Goal: Information Seeking & Learning: Learn about a topic

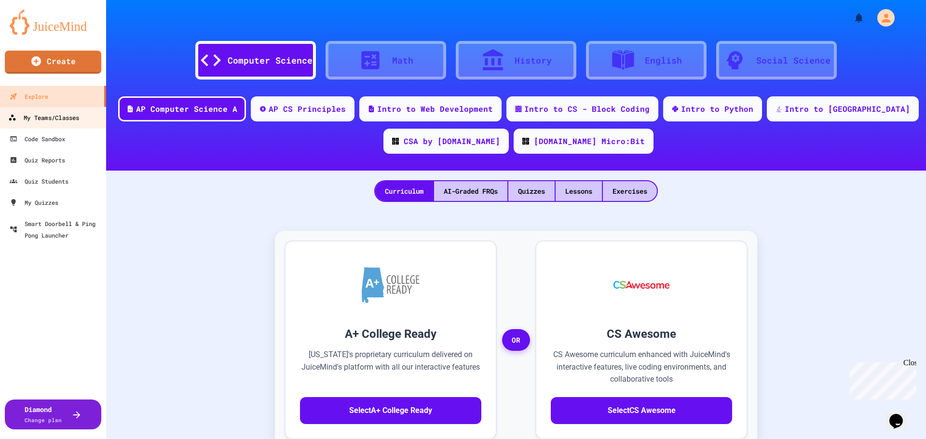
click at [40, 115] on div "My Teams/Classes" at bounding box center [43, 118] width 71 height 12
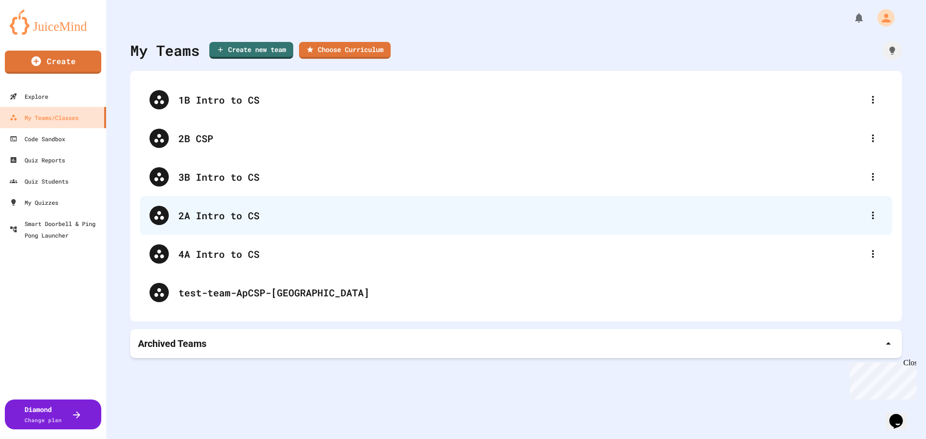
click at [216, 219] on div "2A Intro to CS" at bounding box center [520, 215] width 685 height 14
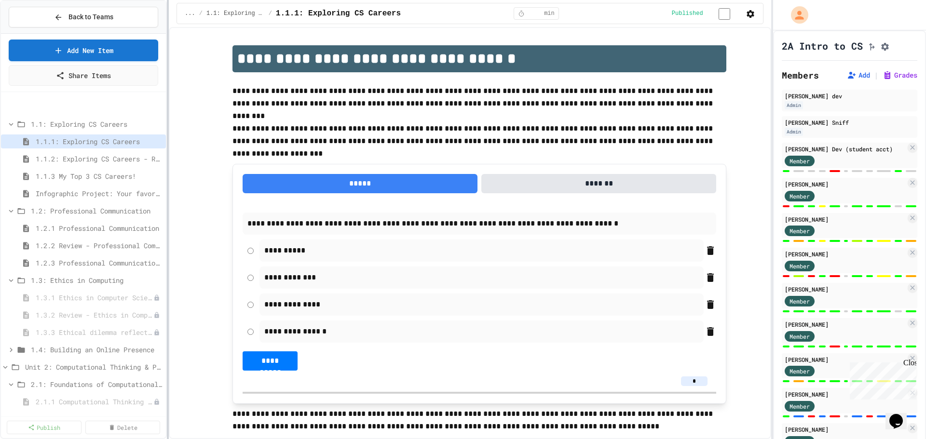
scroll to position [96, 0]
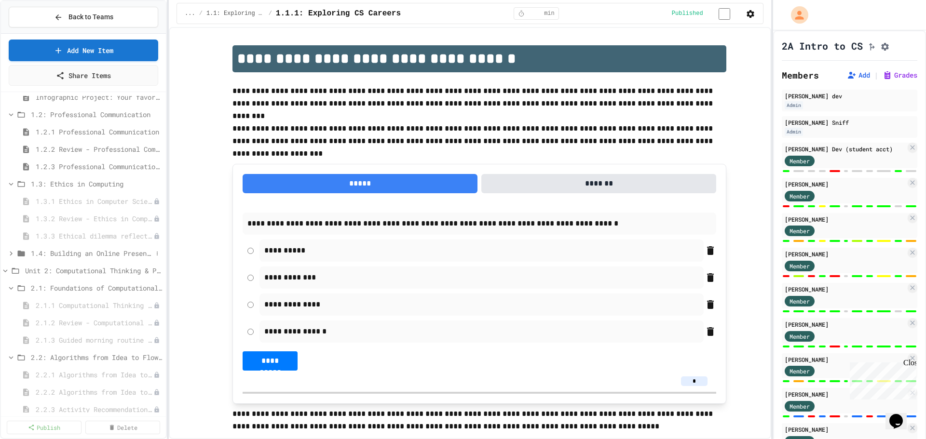
click at [8, 253] on icon at bounding box center [11, 253] width 9 height 9
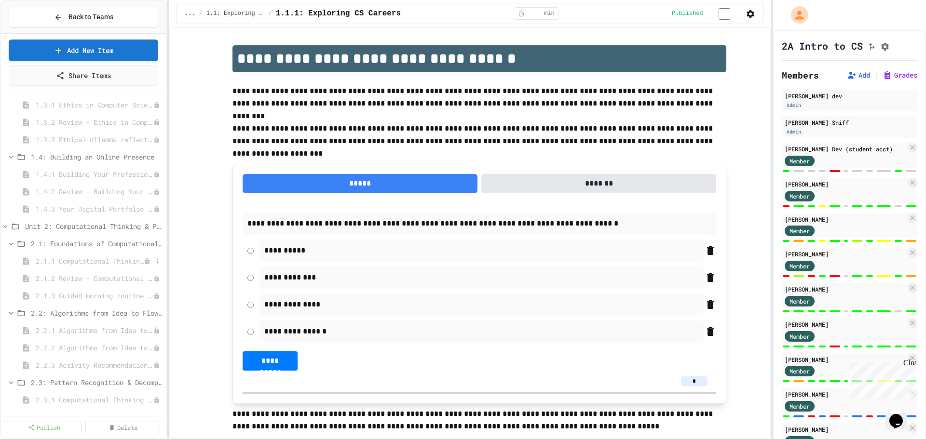
click at [82, 256] on span "2.1.1 Computational Thinking and Problem Solving" at bounding box center [90, 261] width 108 height 10
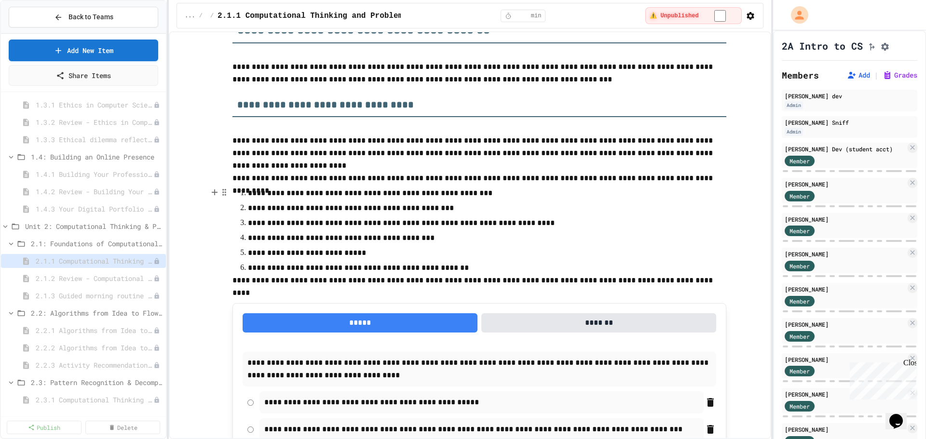
scroll to position [868, 0]
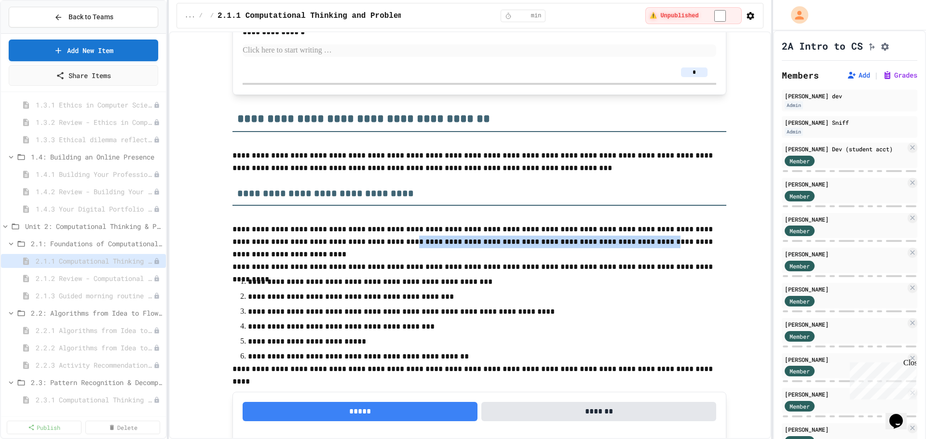
drag, startPoint x: 349, startPoint y: 240, endPoint x: 569, endPoint y: 247, distance: 220.0
click at [569, 247] on p "**********" at bounding box center [479, 235] width 494 height 25
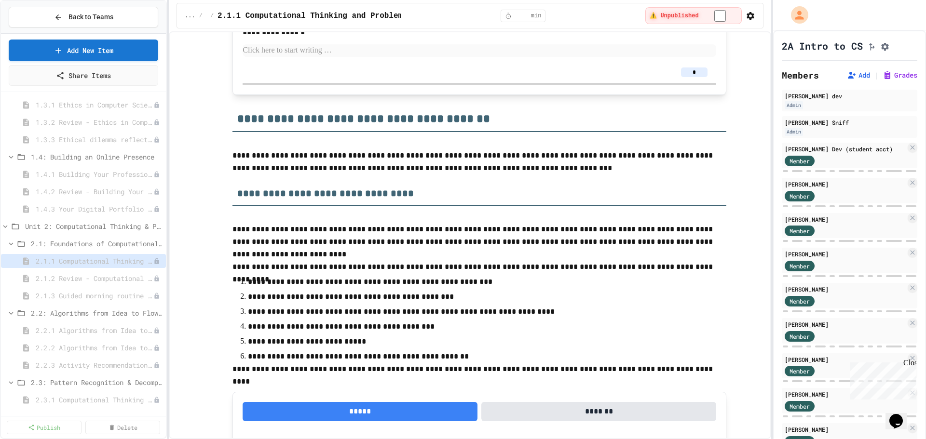
click at [571, 244] on p "**********" at bounding box center [479, 235] width 494 height 25
click at [582, 248] on p at bounding box center [479, 254] width 494 height 13
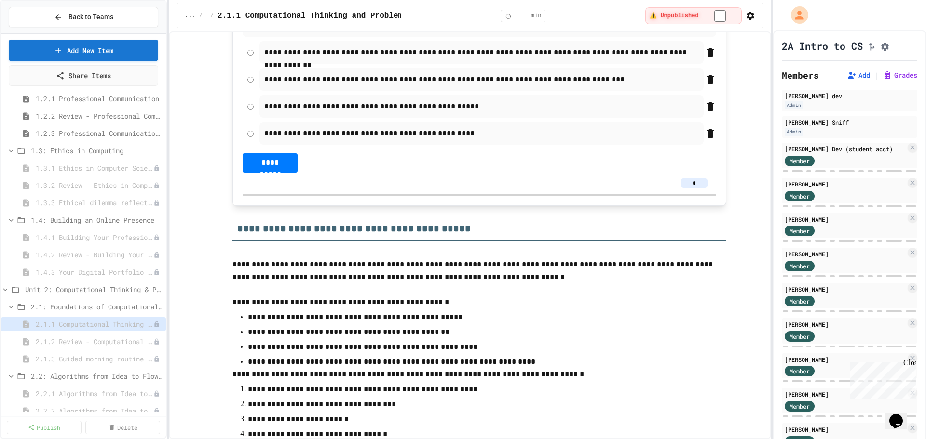
scroll to position [145, 0]
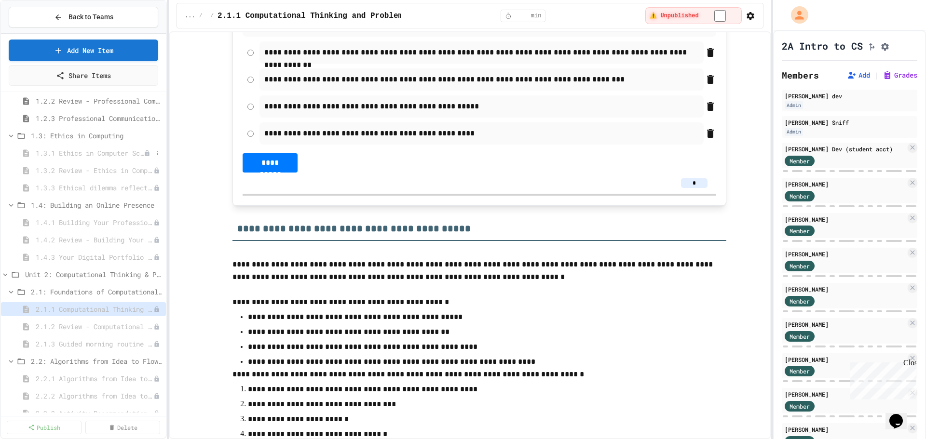
click at [103, 150] on span "1.3.1 Ethics in Computer Science" at bounding box center [90, 153] width 108 height 10
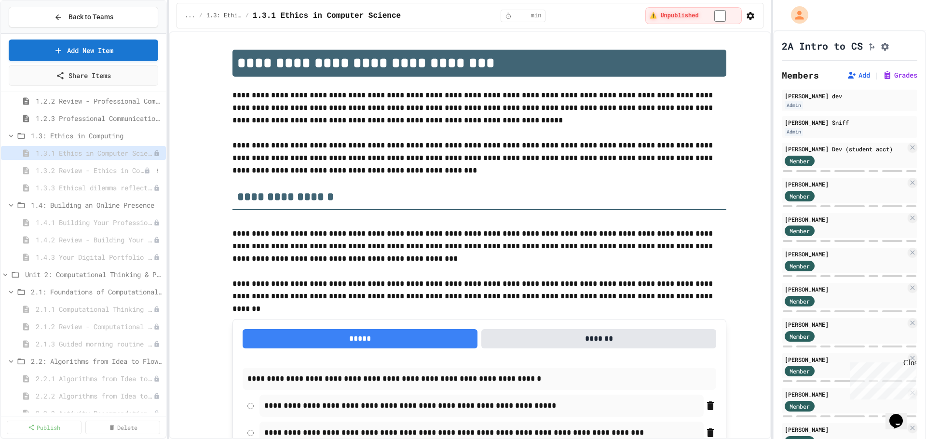
click at [93, 173] on span "1.3.2 Review - Ethics in Computer Science" at bounding box center [90, 170] width 108 height 10
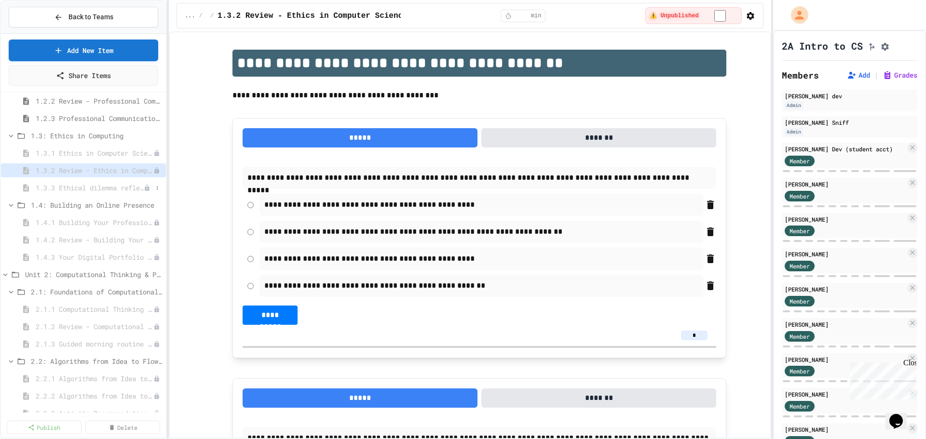
click at [76, 188] on span "1.3.3 Ethical dilemma reflections" at bounding box center [90, 188] width 108 height 10
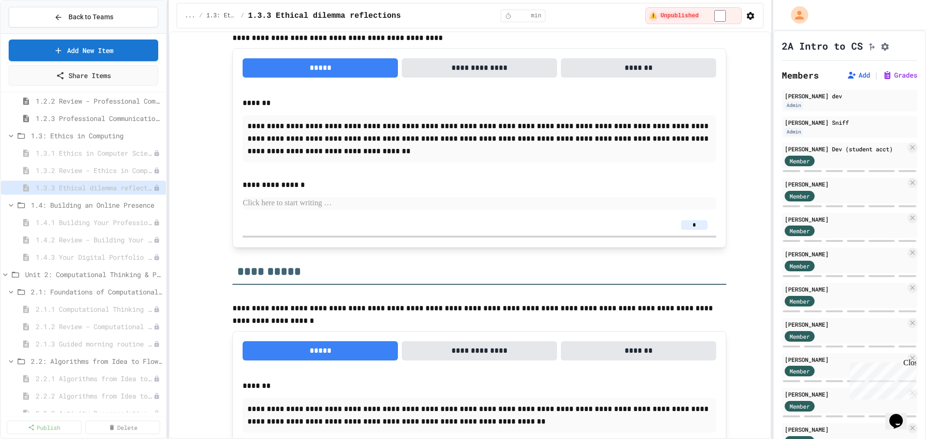
scroll to position [1704, 0]
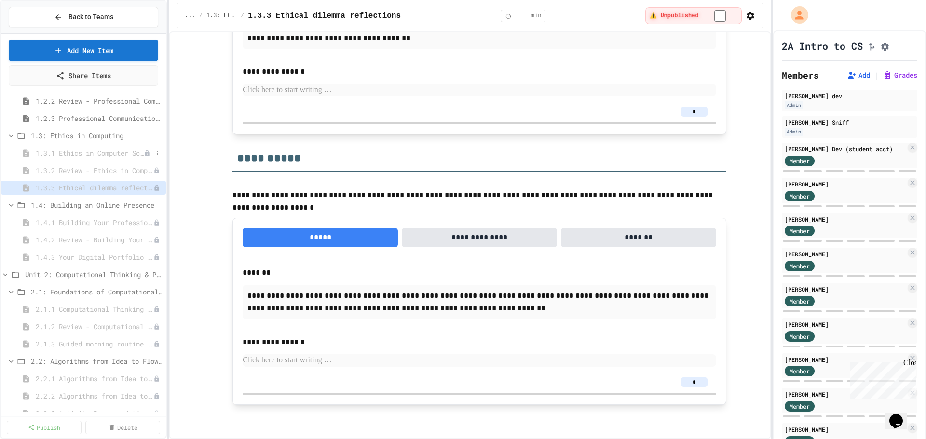
click at [107, 156] on span "1.3.1 Ethics in Computer Science" at bounding box center [90, 153] width 108 height 10
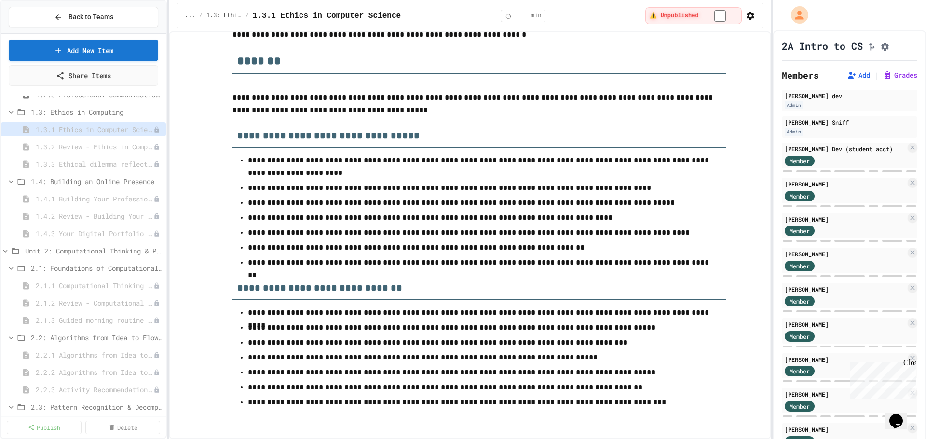
scroll to position [145, 0]
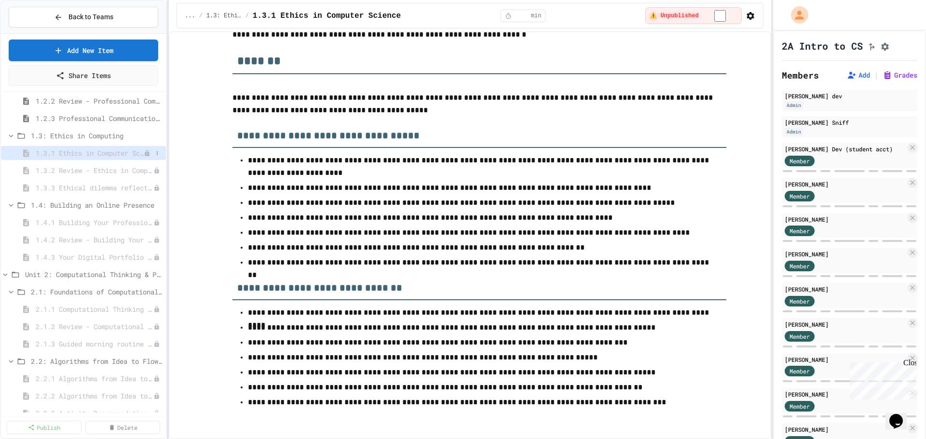
click at [94, 150] on span "1.3.1 Ethics in Computer Science" at bounding box center [90, 153] width 108 height 10
click at [77, 167] on span "1.3.2 Review - Ethics in Computer Science" at bounding box center [90, 170] width 108 height 10
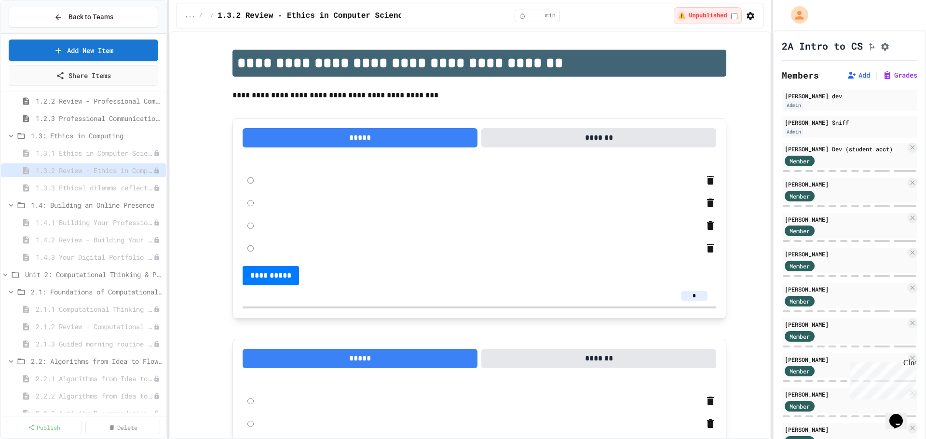
click at [70, 185] on span "1.3.3 Ethical dilemma reflections" at bounding box center [95, 188] width 118 height 10
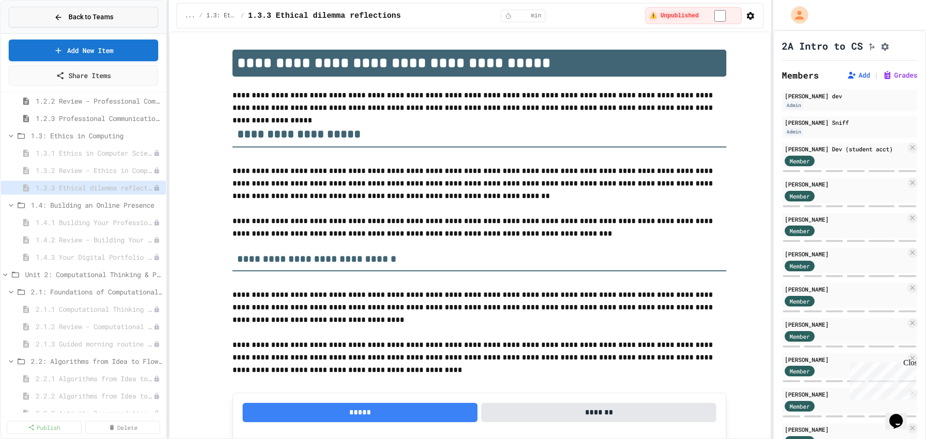
click at [98, 17] on span "Back to Teams" at bounding box center [90, 17] width 45 height 10
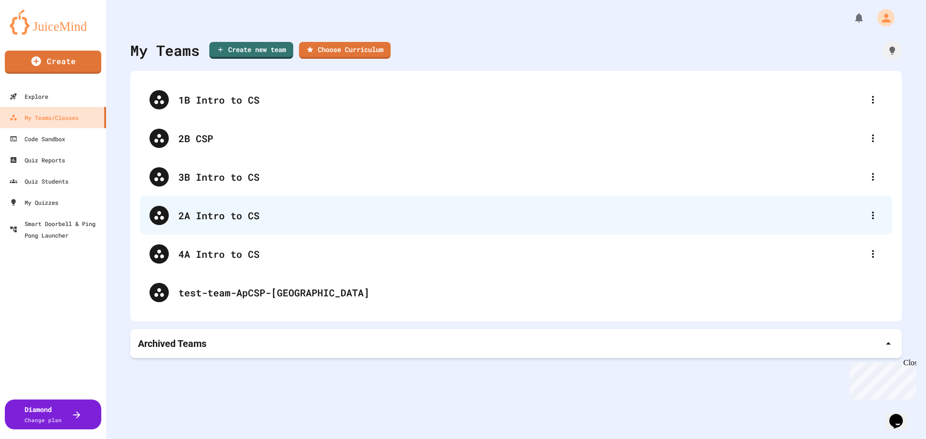
click at [234, 214] on div "2A Intro to CS" at bounding box center [520, 215] width 685 height 14
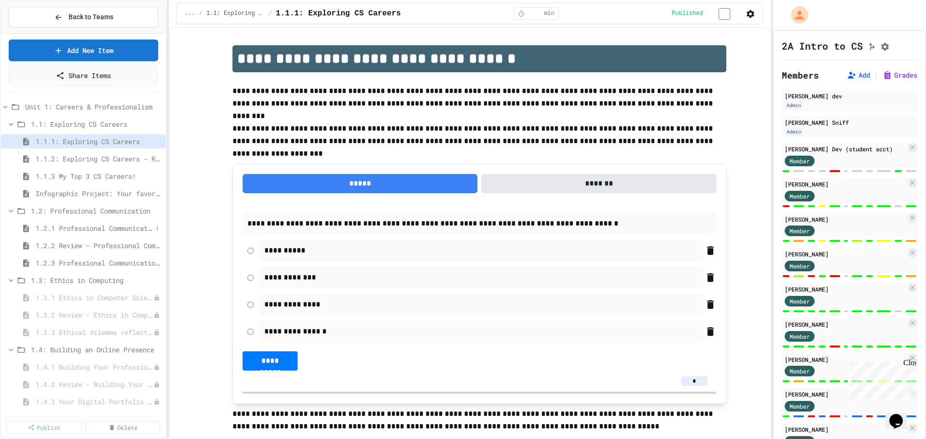
click at [110, 227] on span "1.2.1 Professional Communication" at bounding box center [94, 228] width 117 height 10
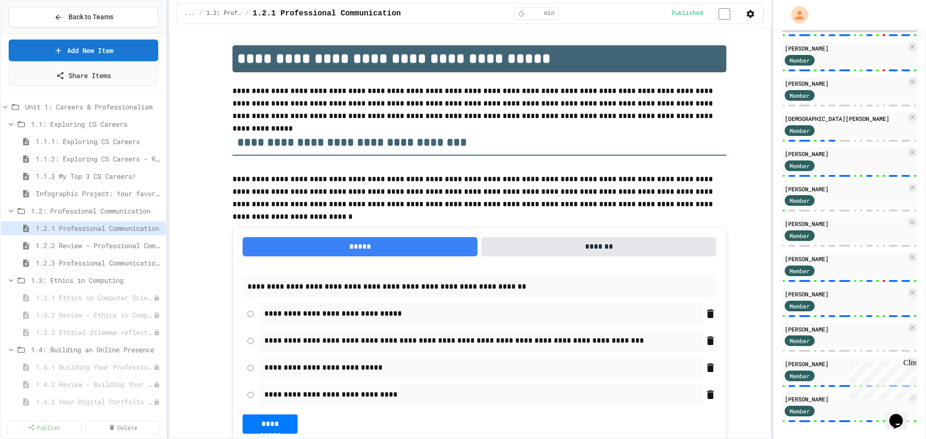
scroll to position [645, 0]
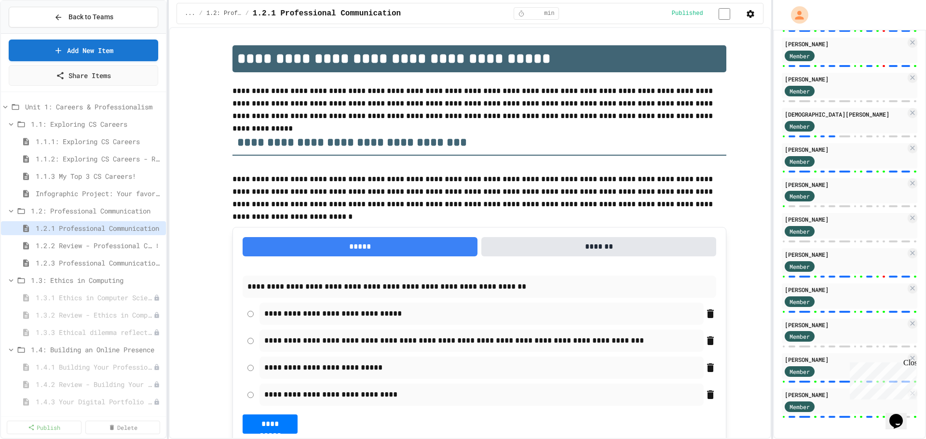
click at [105, 244] on span "1.2.2 Review - Professional Communication" at bounding box center [94, 246] width 117 height 10
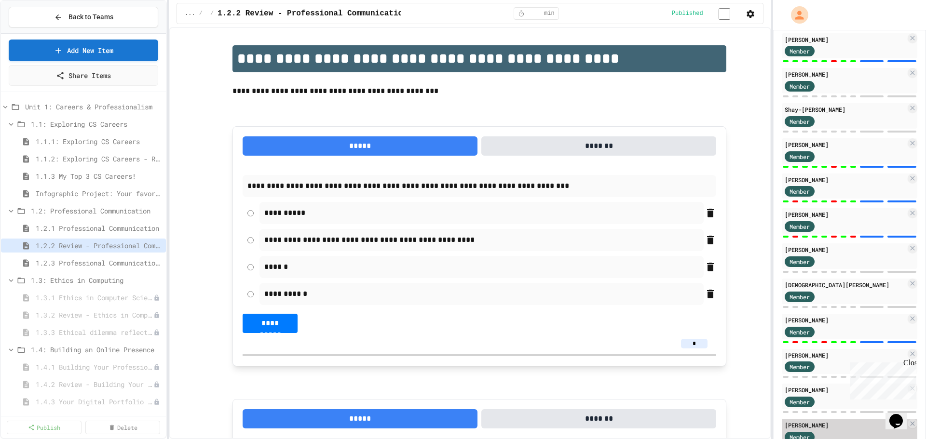
scroll to position [452, 0]
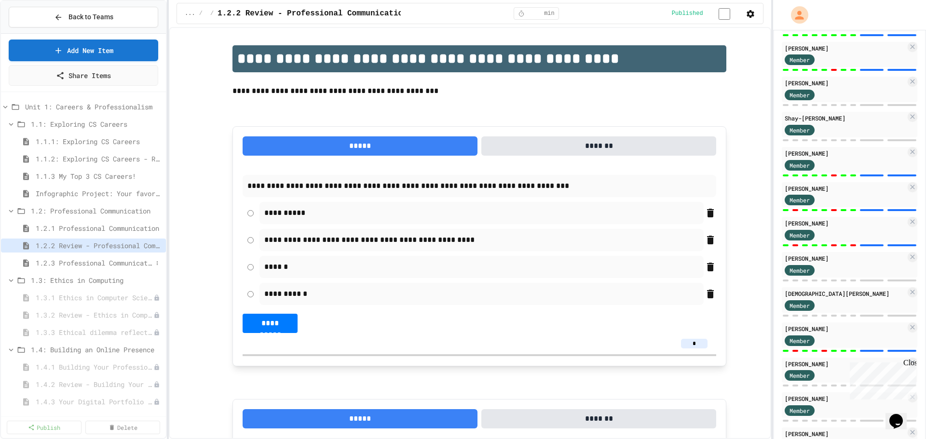
click at [93, 261] on span "1.2.3 Professional Communication Challenge" at bounding box center [94, 263] width 117 height 10
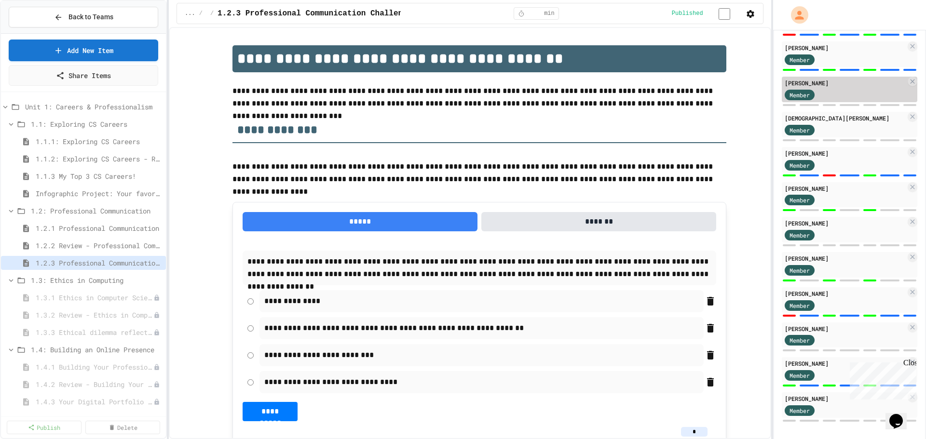
scroll to position [645, 0]
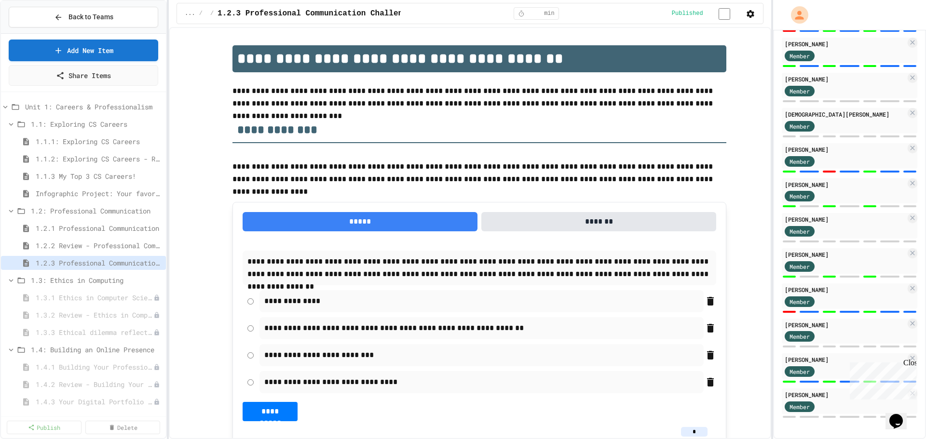
click at [910, 363] on div "Close" at bounding box center [909, 365] width 12 height 12
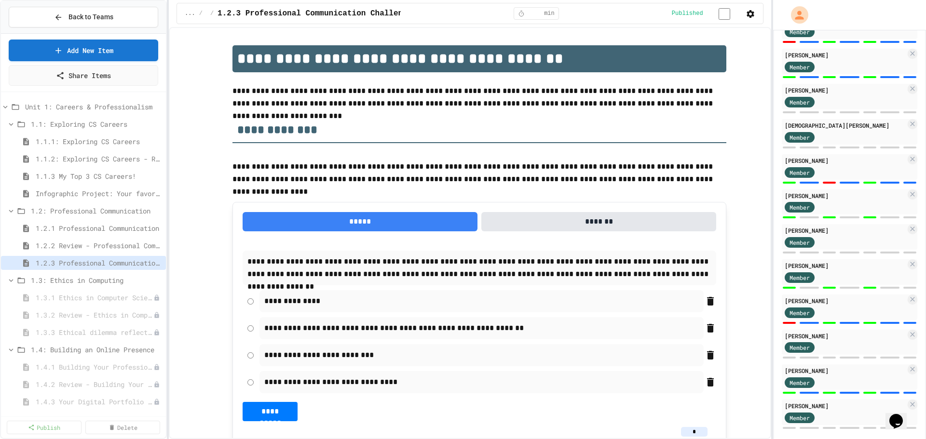
scroll to position [627, 0]
